Goal: Task Accomplishment & Management: Use online tool/utility

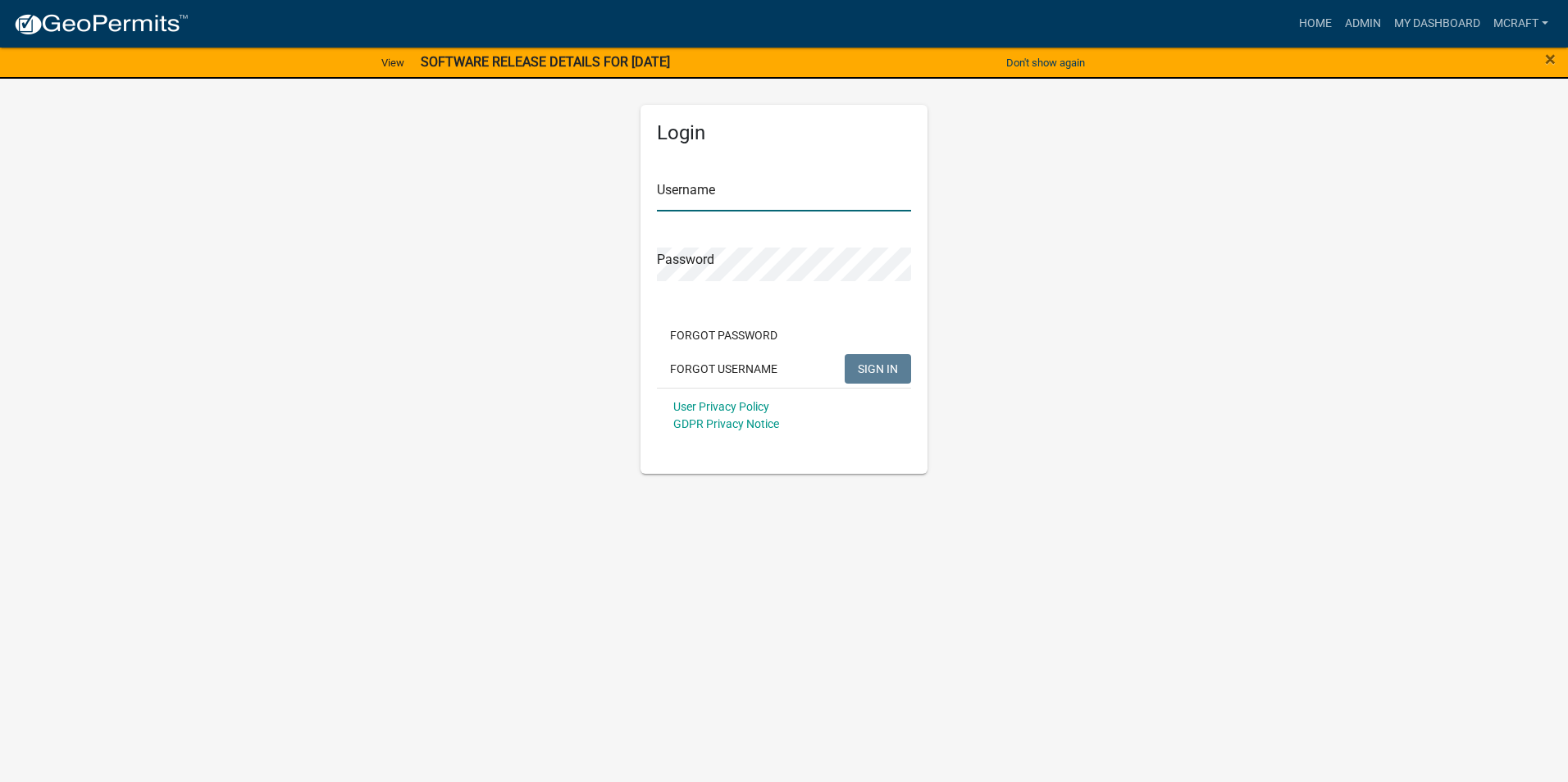
type input "mcraft"
click at [891, 364] on span "SIGN IN" at bounding box center [878, 368] width 40 height 13
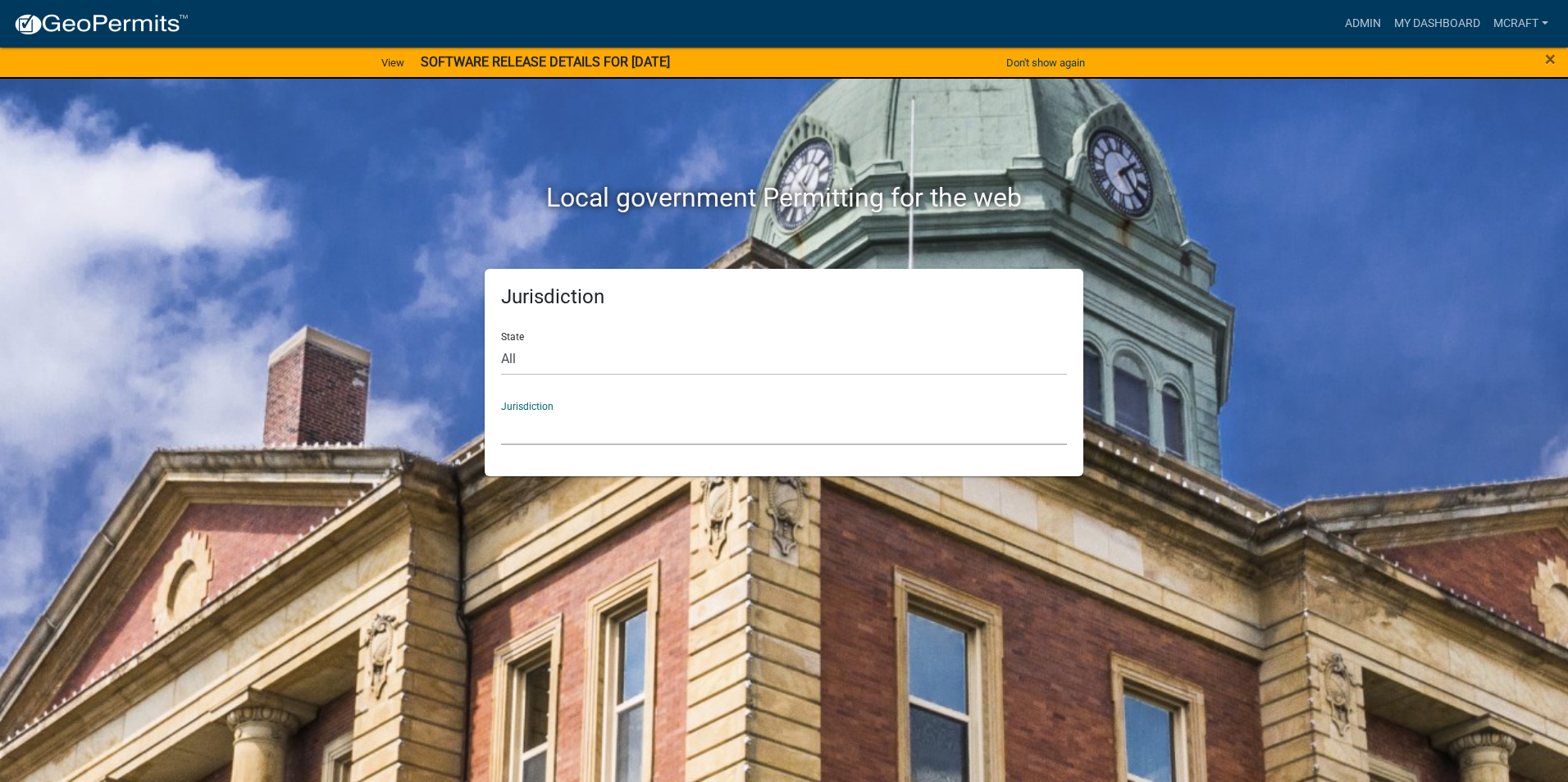
click at [828, 433] on select "[GEOGRAPHIC_DATA], [US_STATE] [GEOGRAPHIC_DATA], [US_STATE][PERSON_NAME][GEOGRA…" at bounding box center [784, 428] width 566 height 33
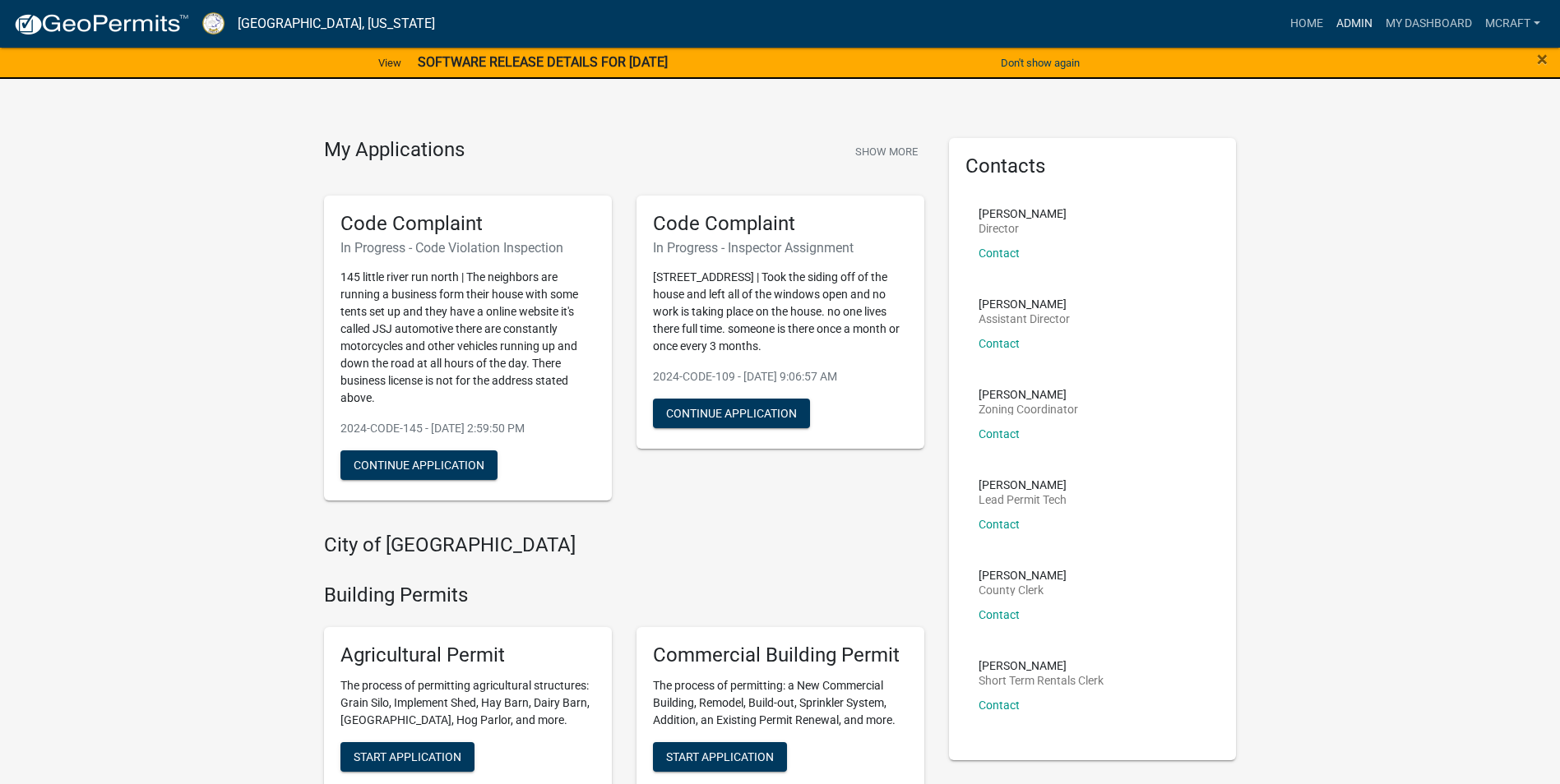
click at [1346, 36] on link "Admin" at bounding box center [1354, 24] width 49 height 32
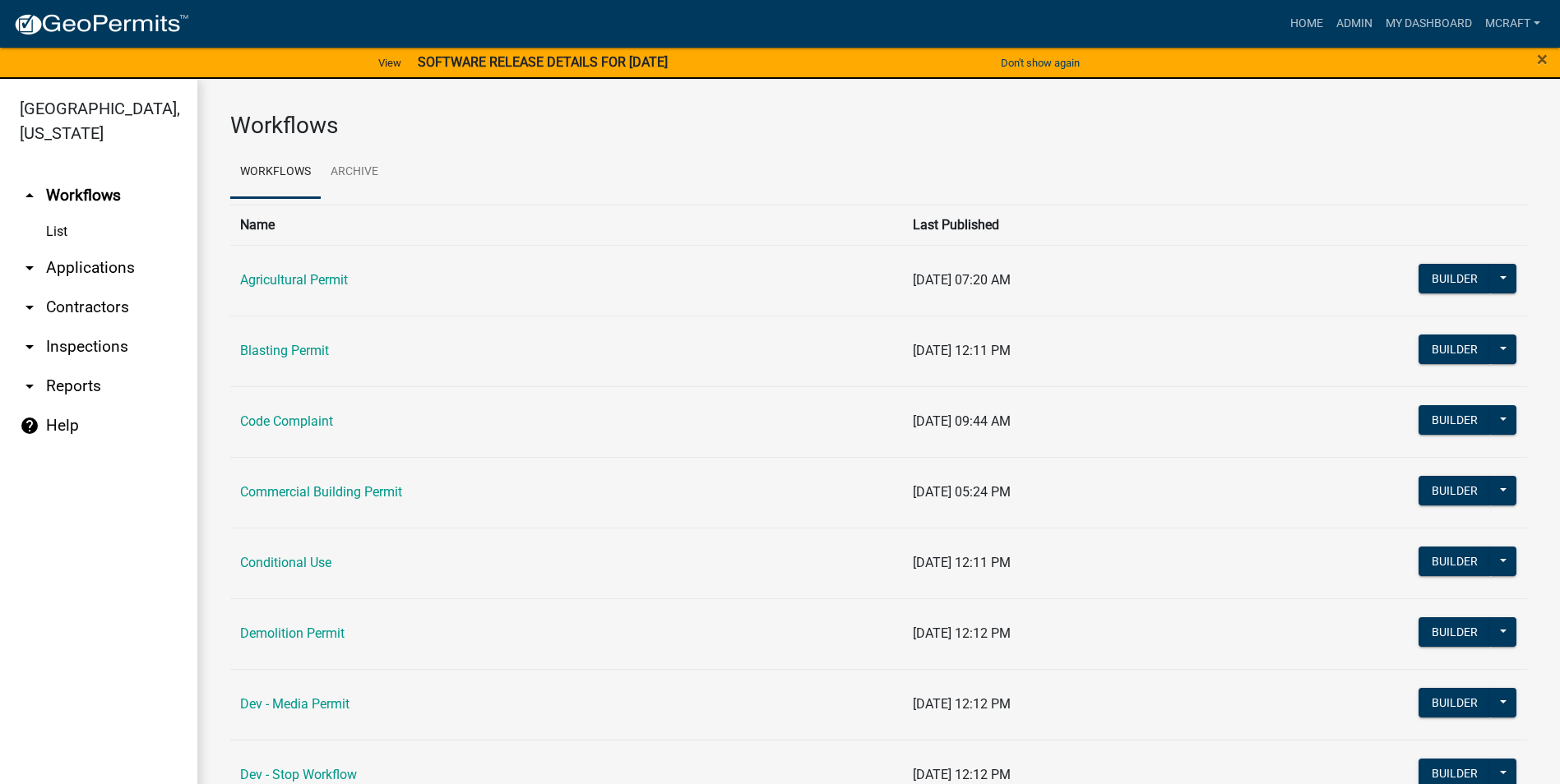
click at [120, 268] on link "arrow_drop_down Applications" at bounding box center [98, 268] width 197 height 39
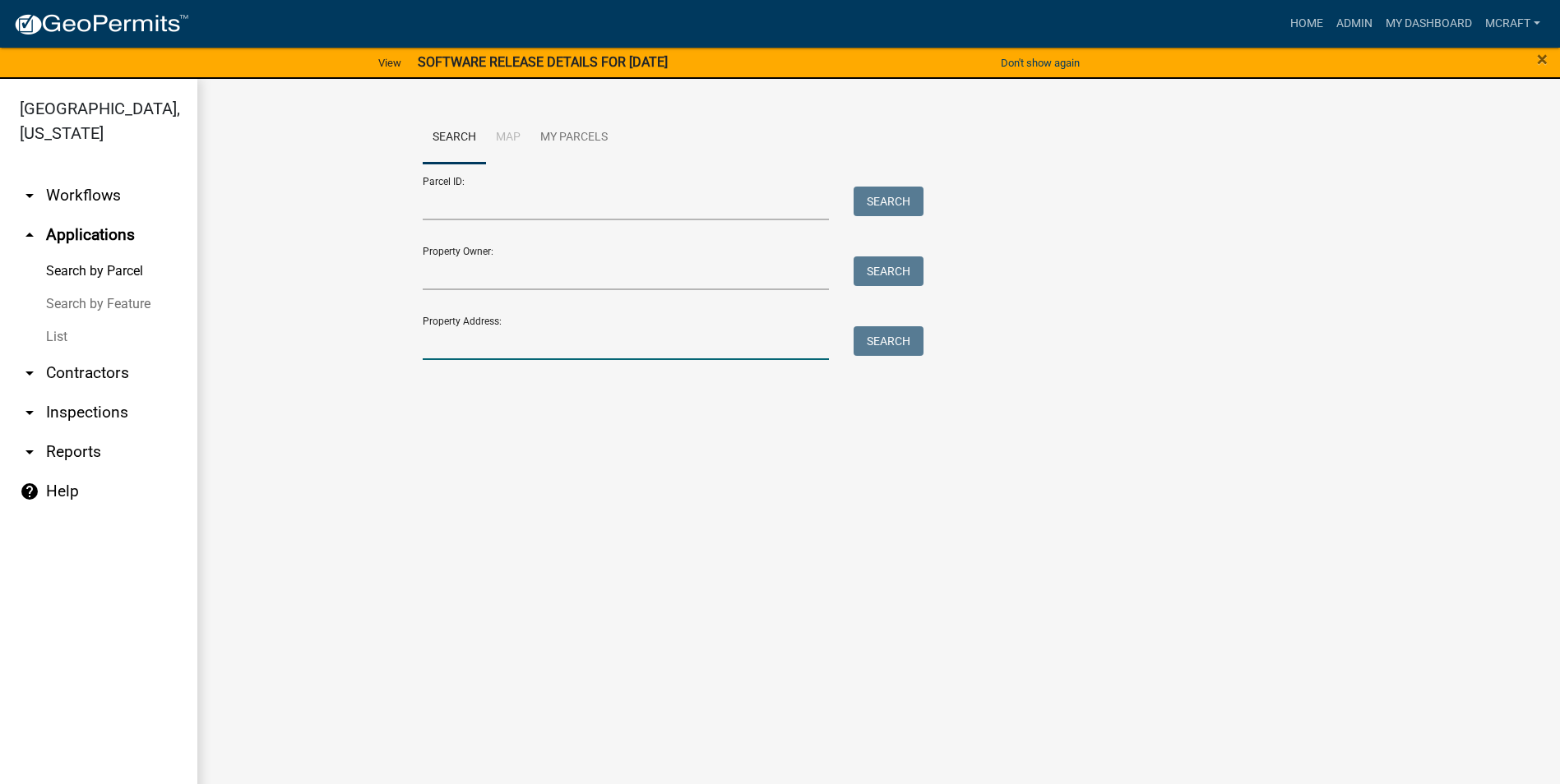
click at [501, 335] on input "Property Address:" at bounding box center [626, 343] width 407 height 33
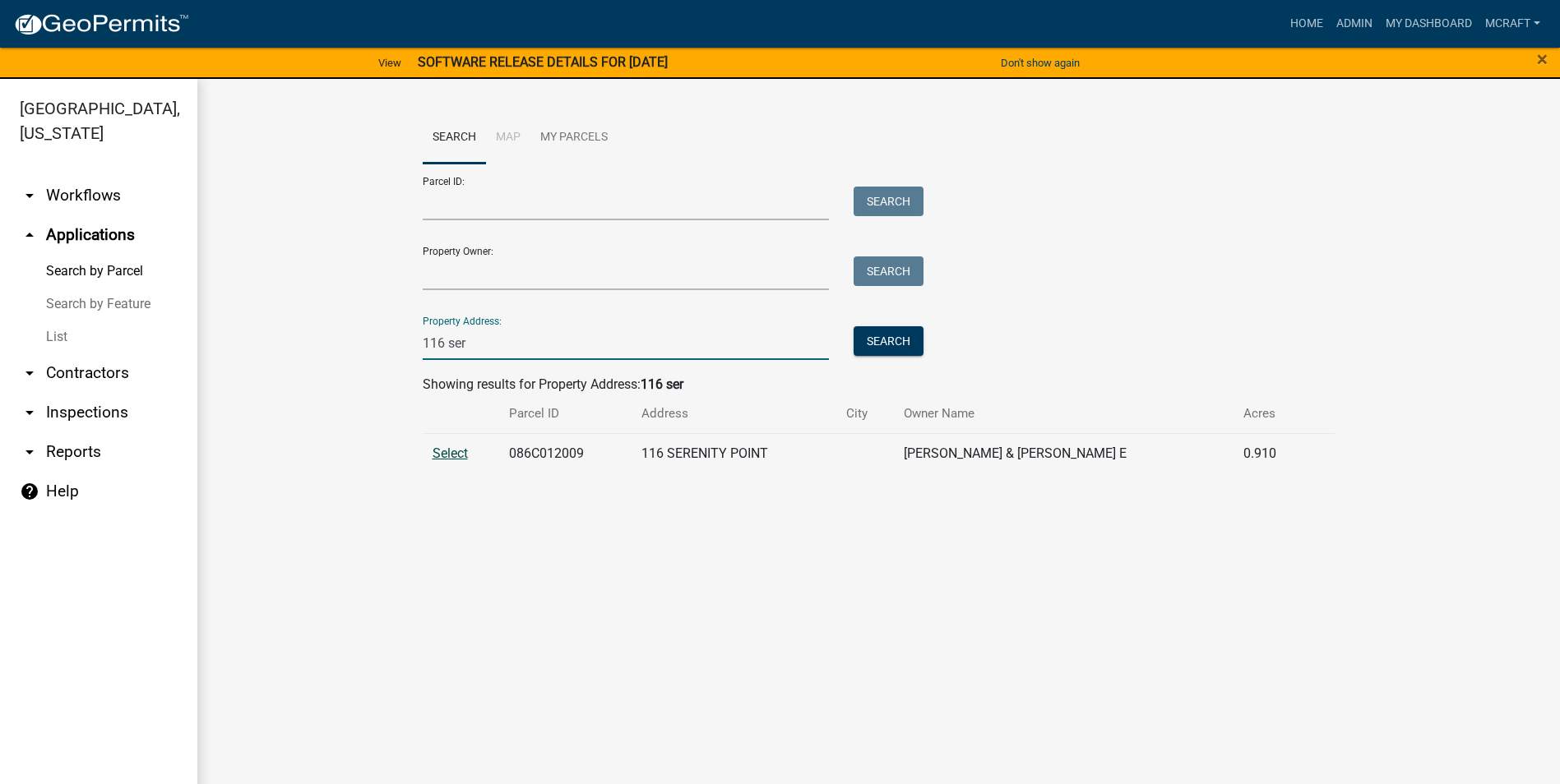
click at [458, 451] on span "Select" at bounding box center [451, 453] width 35 height 16
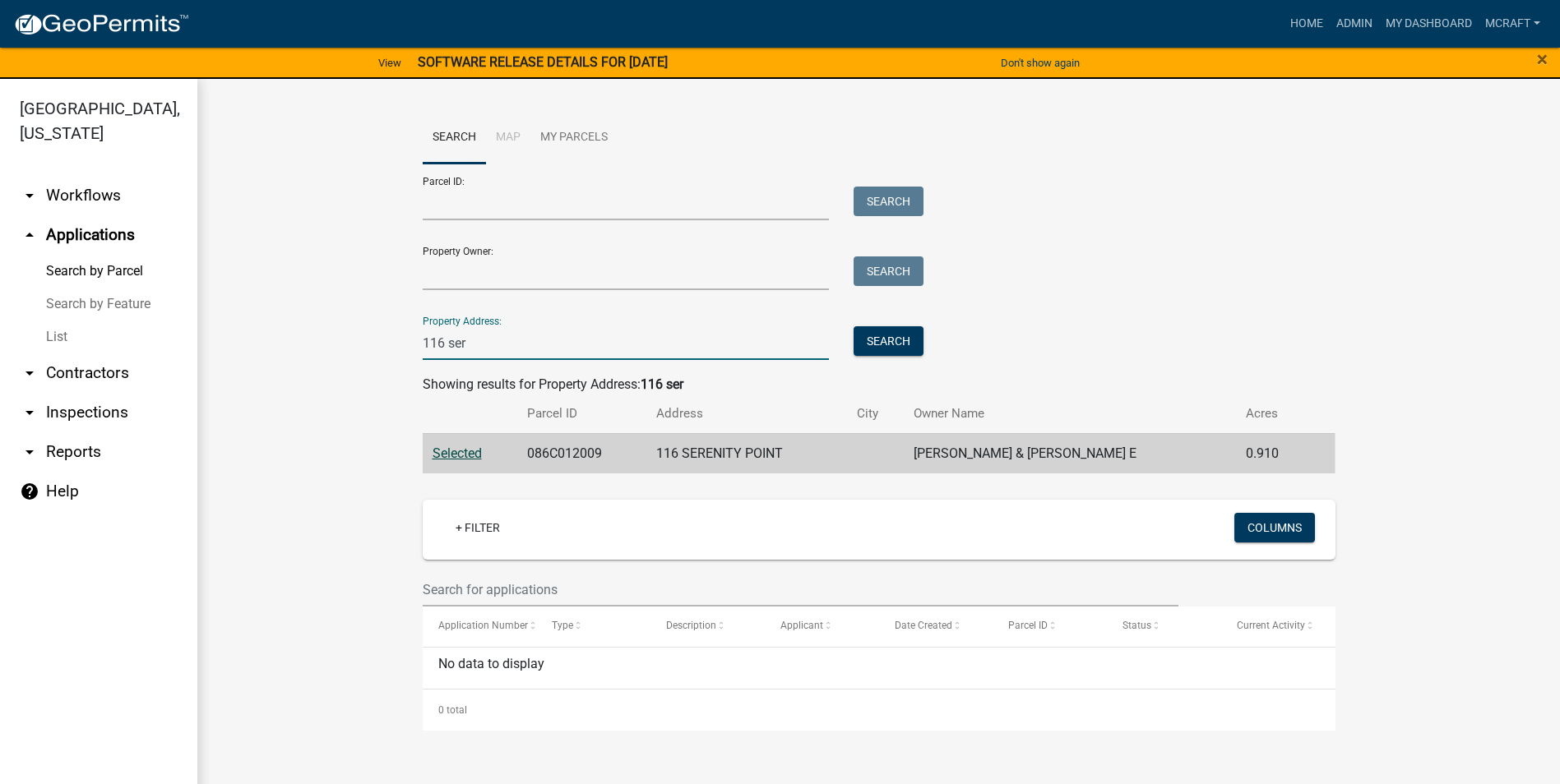
click at [445, 343] on input "116 ser" at bounding box center [626, 343] width 407 height 33
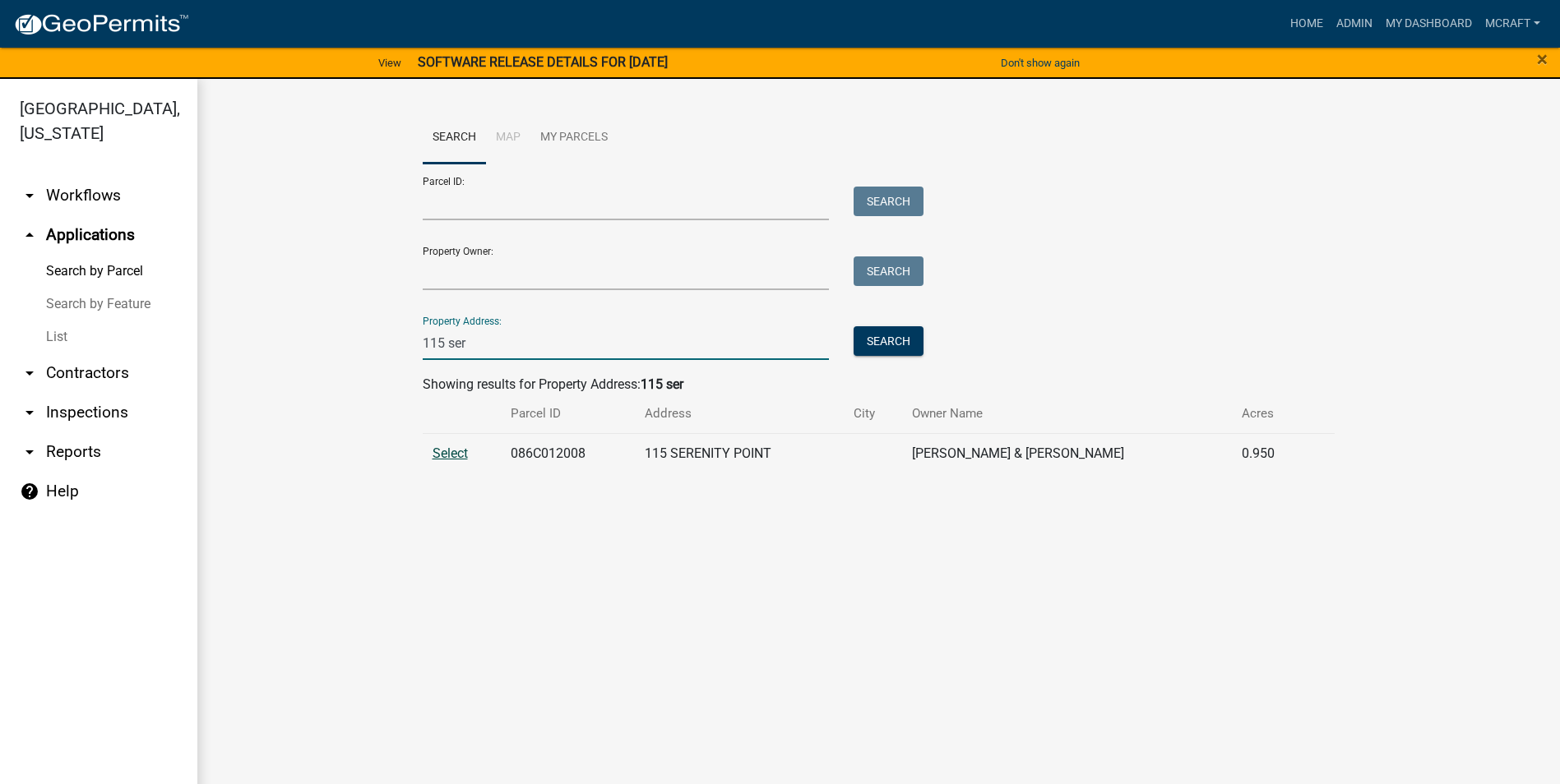
type input "115 ser"
click at [449, 454] on span "Select" at bounding box center [451, 453] width 35 height 16
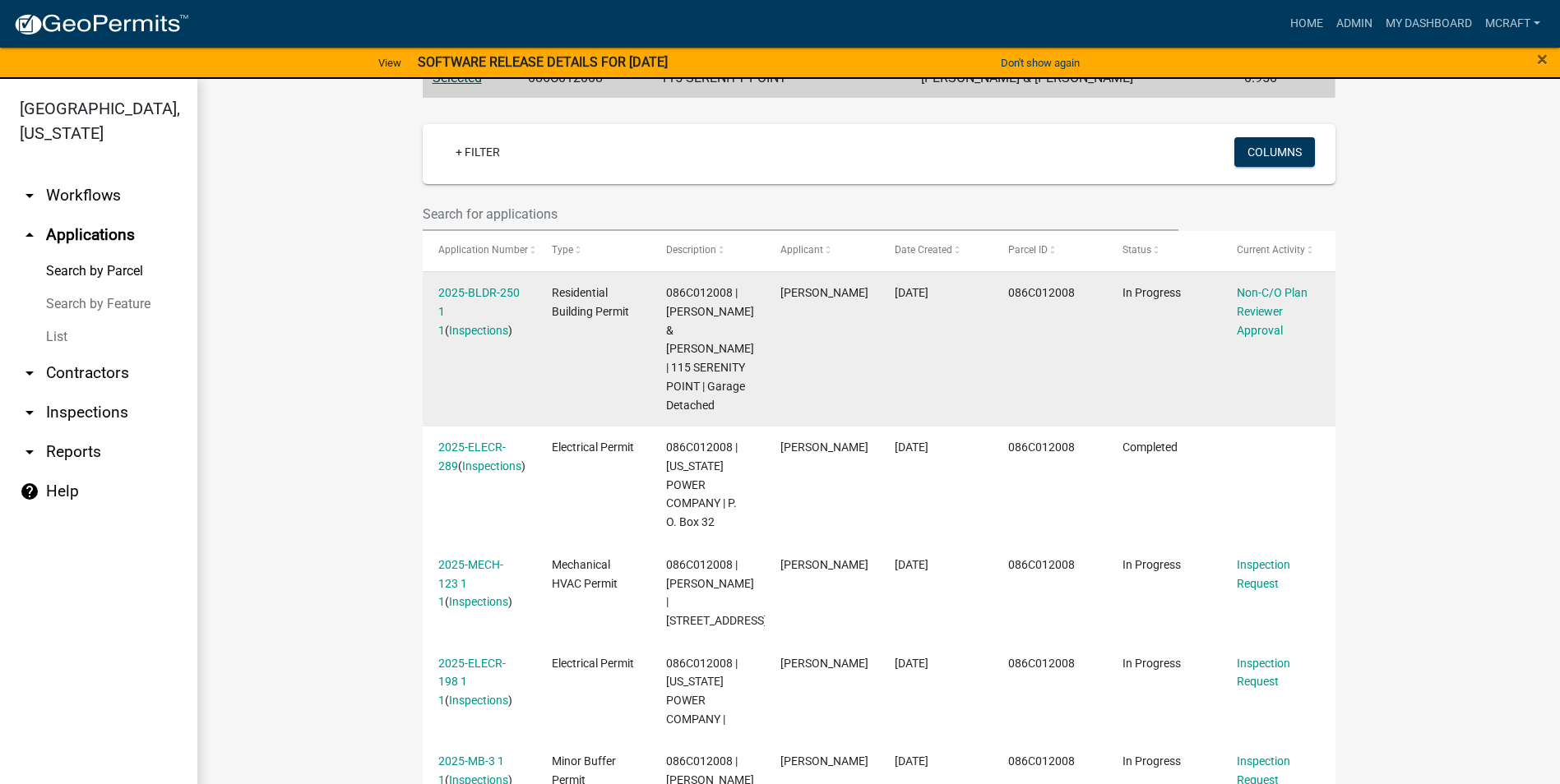
scroll to position [412, 0]
